Goal: Find specific page/section: Find specific page/section

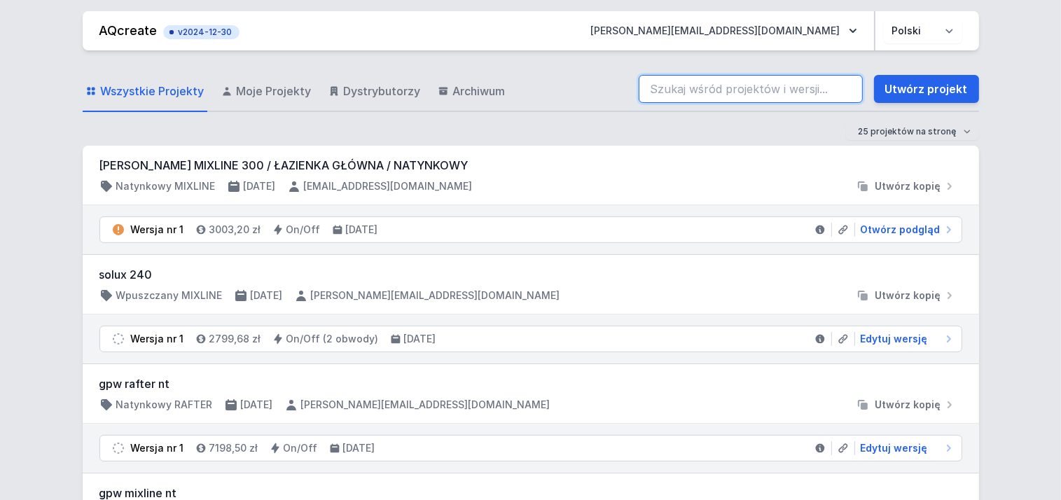
click at [684, 86] on input "search" at bounding box center [751, 89] width 224 height 28
paste input "71214-L927-25603-13"
type input "71214-L927-25603-13"
click at [679, 88] on input "71214-L927-25603-13" at bounding box center [751, 89] width 224 height 28
click at [650, 92] on input "71214-L927-25603-13" at bounding box center [751, 89] width 224 height 28
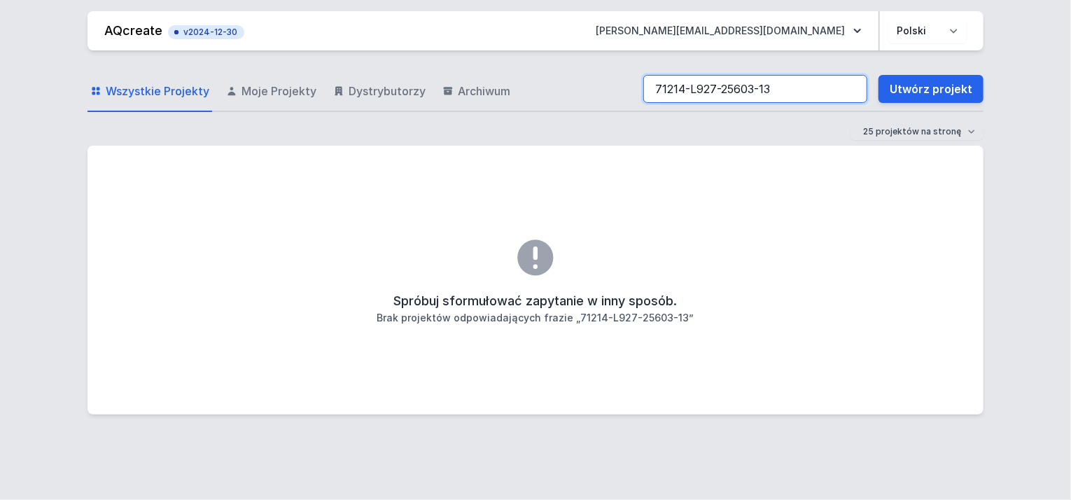
click at [854, 88] on input "71214-L927-25603-13" at bounding box center [755, 89] width 224 height 28
